Goal: Use online tool/utility: Utilize a website feature to perform a specific function

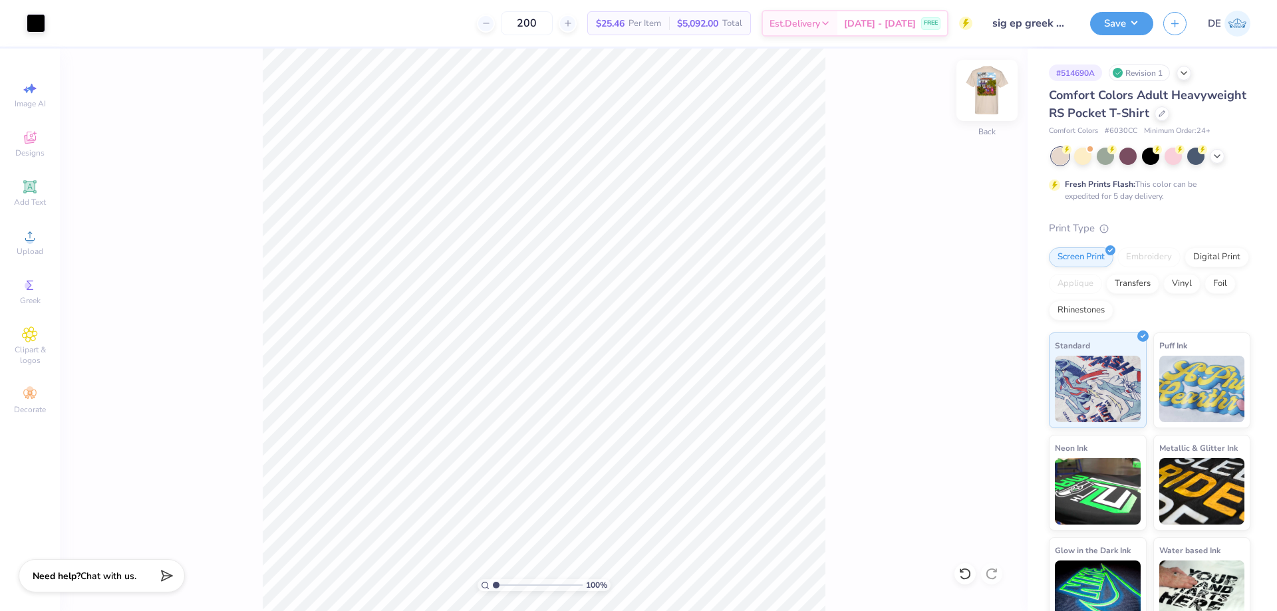
click at [988, 93] on img at bounding box center [986, 90] width 53 height 53
click at [27, 246] on span "Upload" at bounding box center [30, 251] width 27 height 11
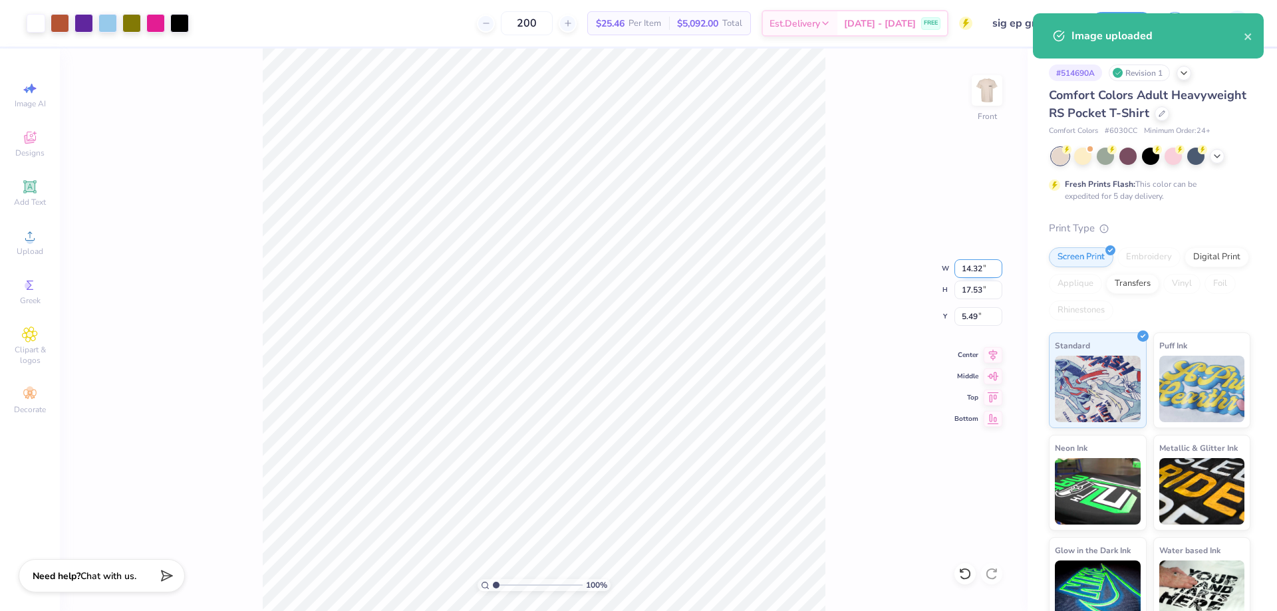
click at [964, 266] on input "14.32" at bounding box center [978, 268] width 48 height 19
click at [978, 316] on input "5.49" at bounding box center [978, 316] width 48 height 19
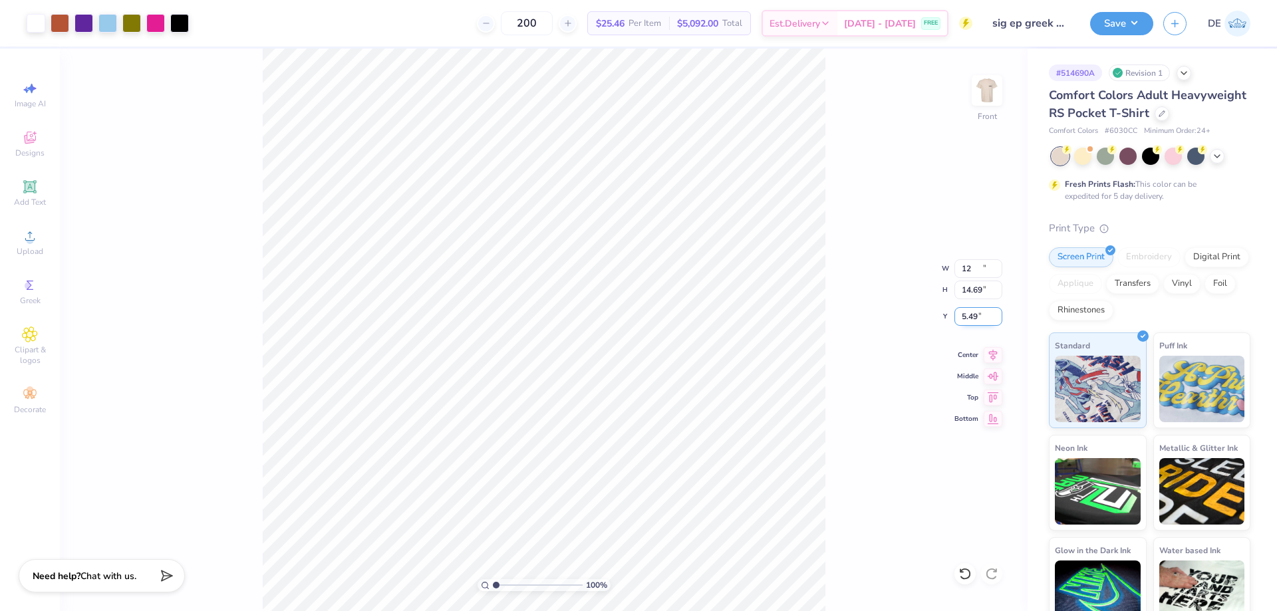
type input "12.00"
type input "14.69"
type input "6.91"
click at [978, 316] on input "6.91" at bounding box center [978, 316] width 48 height 19
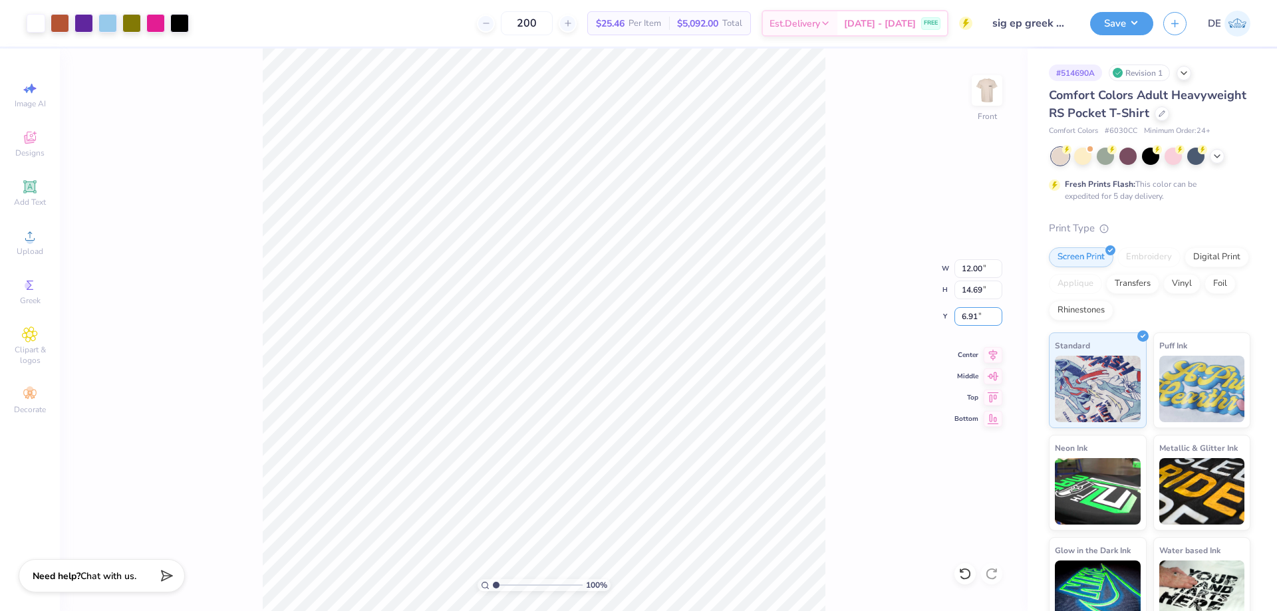
drag, startPoint x: 978, startPoint y: 316, endPoint x: 935, endPoint y: 313, distance: 42.6
click at [935, 313] on div "100 % Front W 12.00 12.00 " H 14.69 14.69 " Y 6.91 6.91 " Center [GEOGRAPHIC_DA…" at bounding box center [544, 330] width 968 height 563
click at [979, 320] on input "6.91" at bounding box center [978, 316] width 48 height 19
click at [979, 319] on input "6.91" at bounding box center [978, 316] width 48 height 19
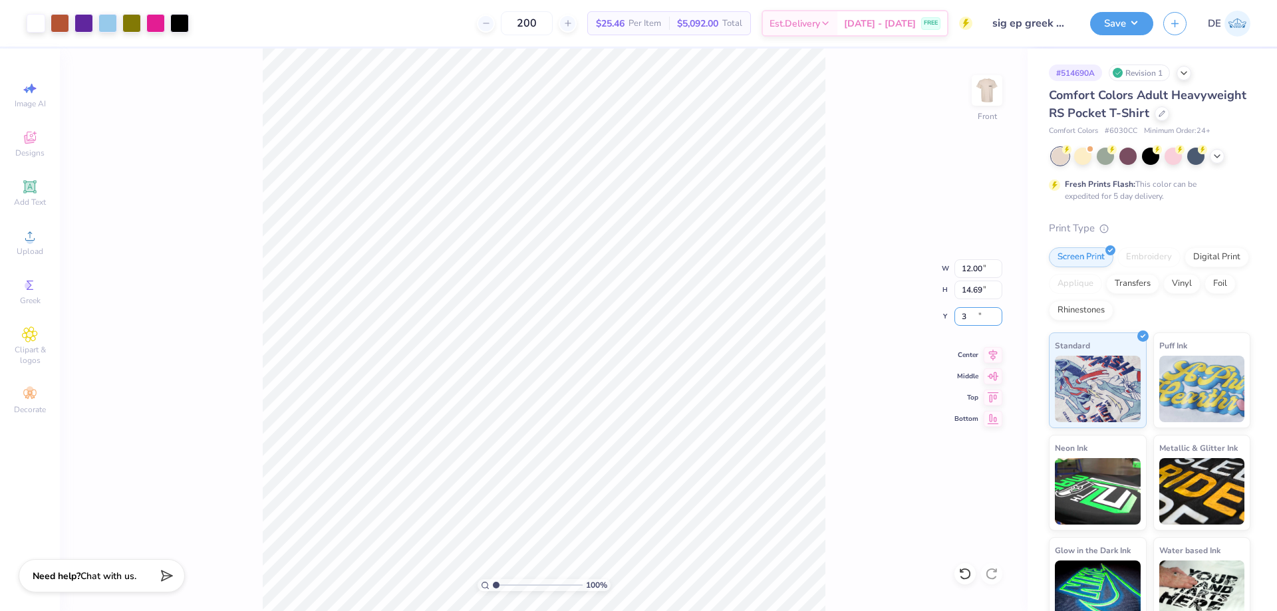
type input "3.00"
click at [1103, 20] on button "Save" at bounding box center [1121, 21] width 63 height 23
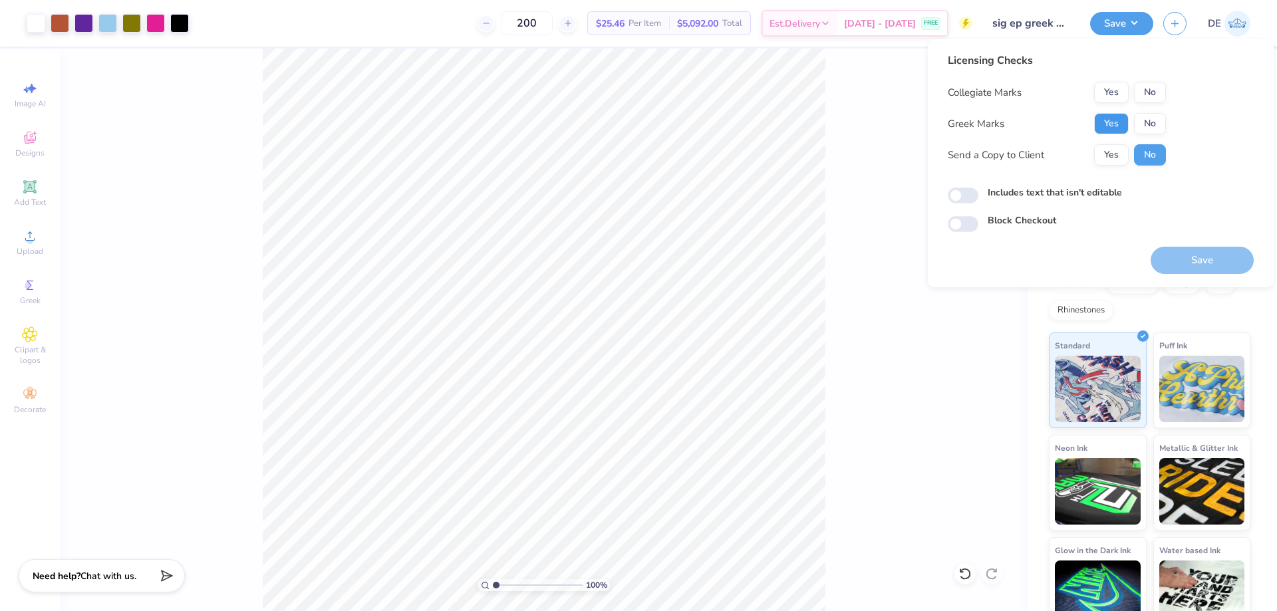
click at [1117, 122] on button "Yes" at bounding box center [1111, 123] width 35 height 21
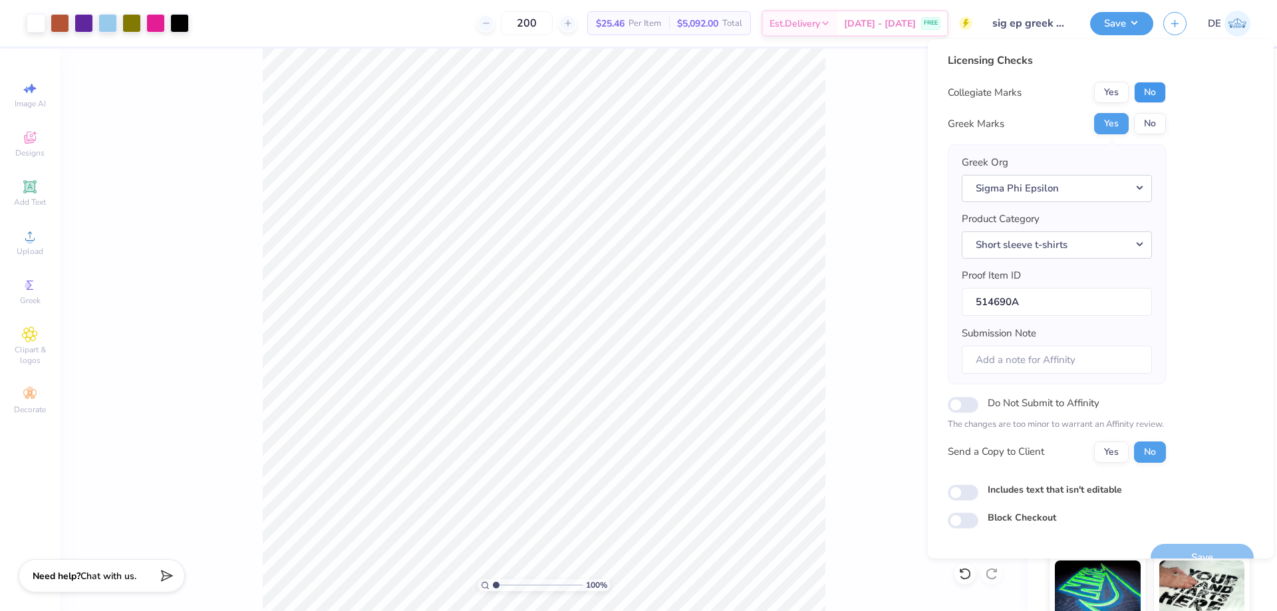
click at [1159, 98] on button "No" at bounding box center [1150, 92] width 32 height 21
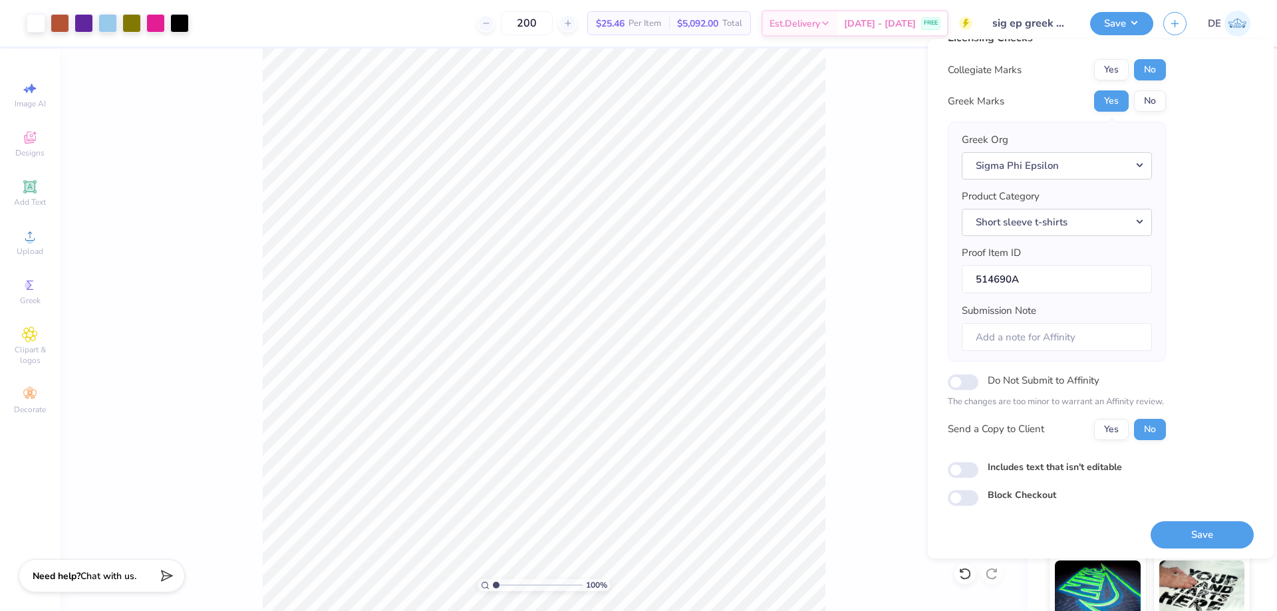
scroll to position [25, 0]
click at [1204, 534] on button "Save" at bounding box center [1201, 533] width 103 height 27
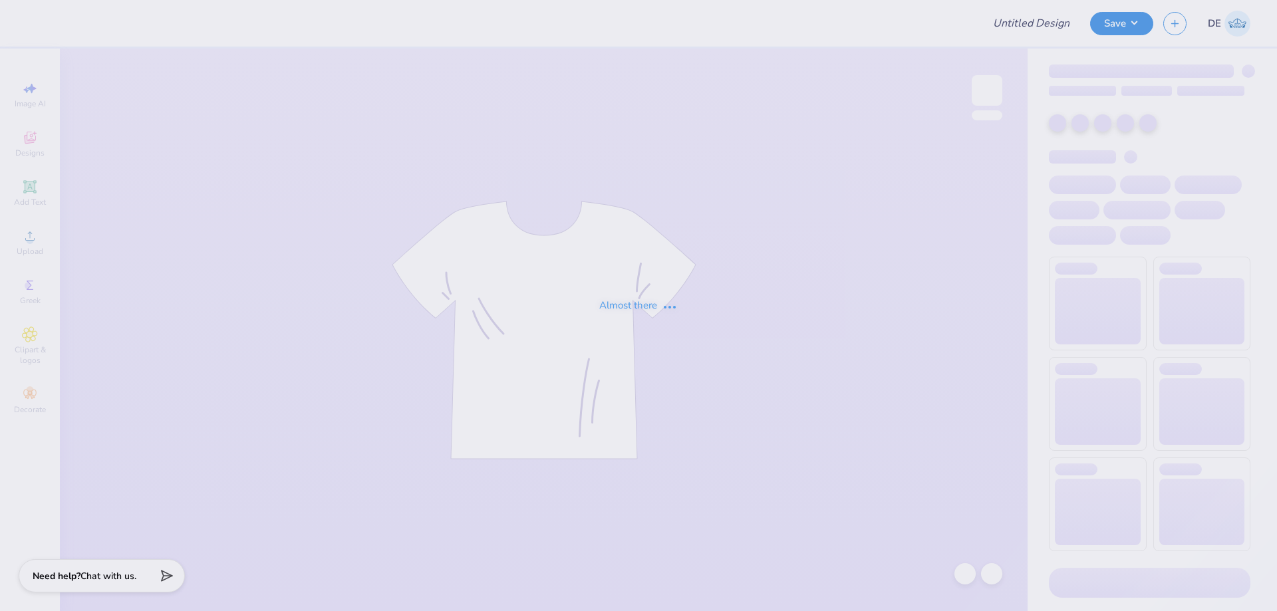
type input "Kappa Sigma GS Parents Weekend Tee"
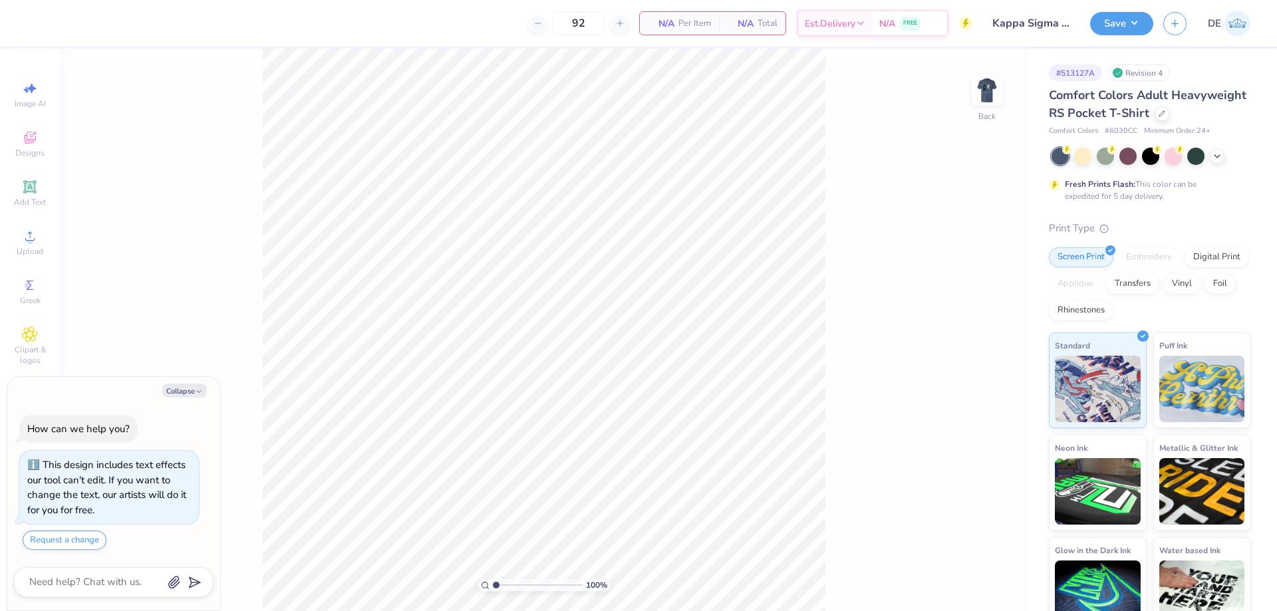
type textarea "x"
